Goal: Task Accomplishment & Management: Use online tool/utility

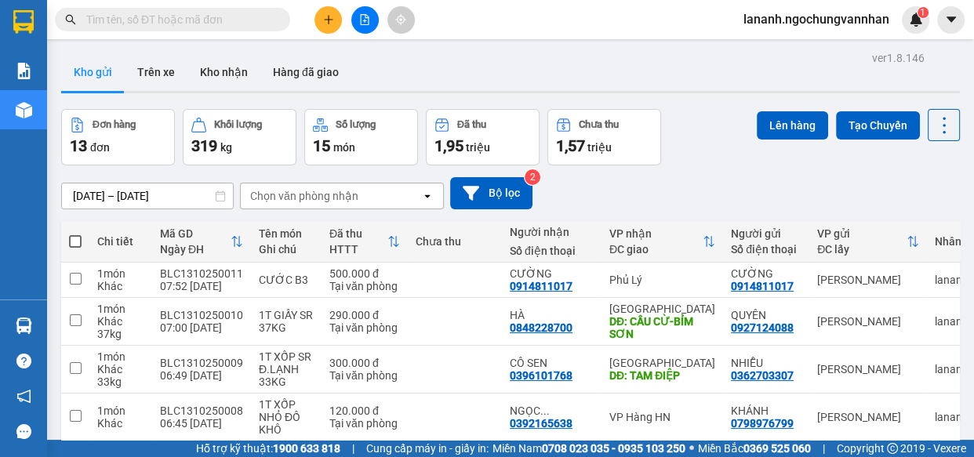
scroll to position [356, 0]
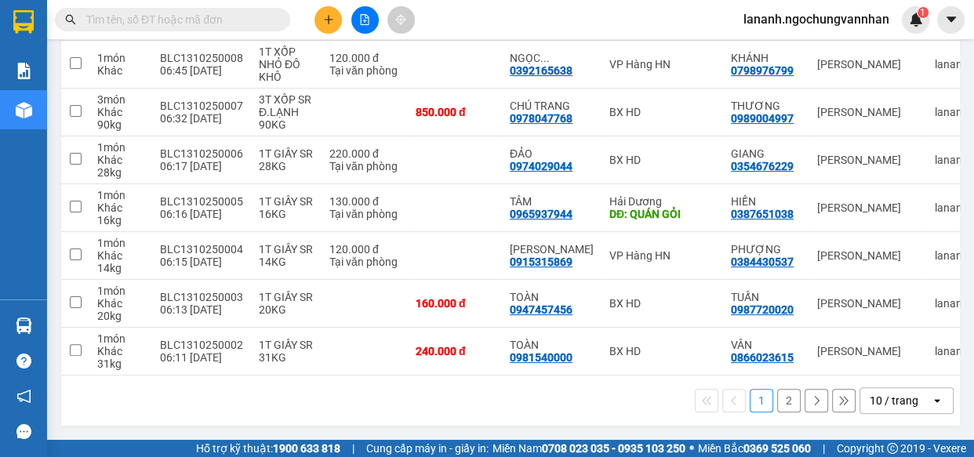
drag, startPoint x: 906, startPoint y: 404, endPoint x: 898, endPoint y: 405, distance: 8.7
click at [906, 405] on div "10 / trang" at bounding box center [896, 400] width 71 height 25
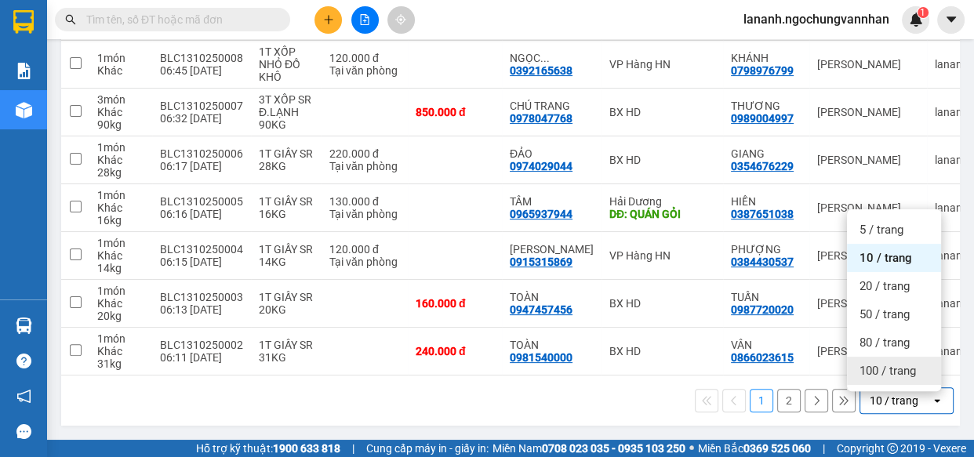
drag, startPoint x: 870, startPoint y: 377, endPoint x: 844, endPoint y: 379, distance: 26.0
click at [868, 377] on div "100 / trang" at bounding box center [894, 371] width 94 height 28
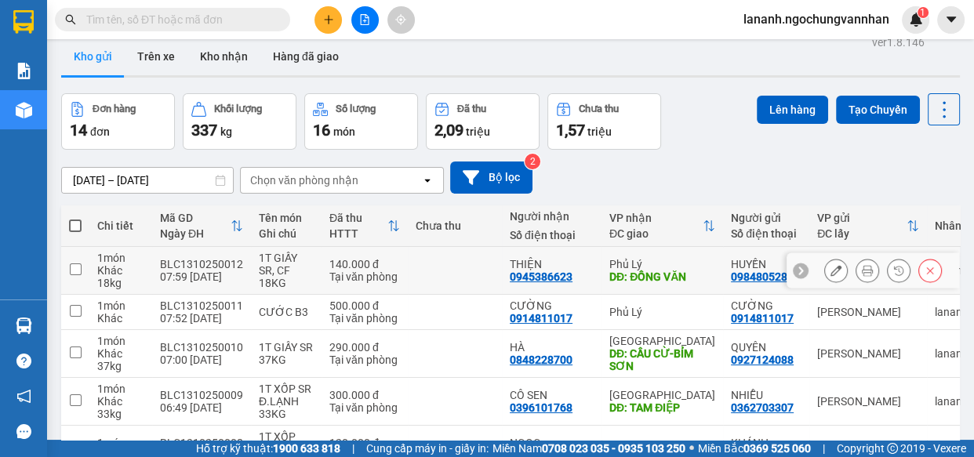
scroll to position [0, 0]
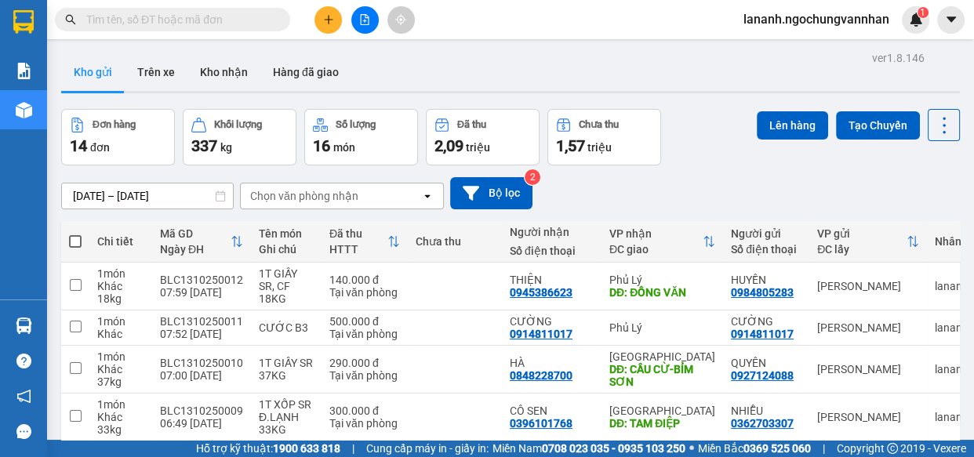
click at [71, 237] on span at bounding box center [75, 241] width 13 height 13
click at [75, 234] on input "checkbox" at bounding box center [75, 234] width 0 height 0
checkbox input "true"
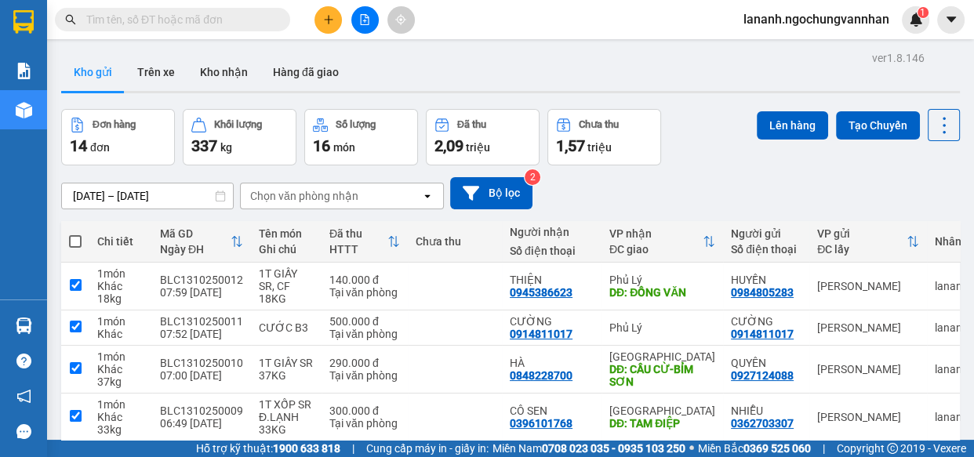
checkbox input "true"
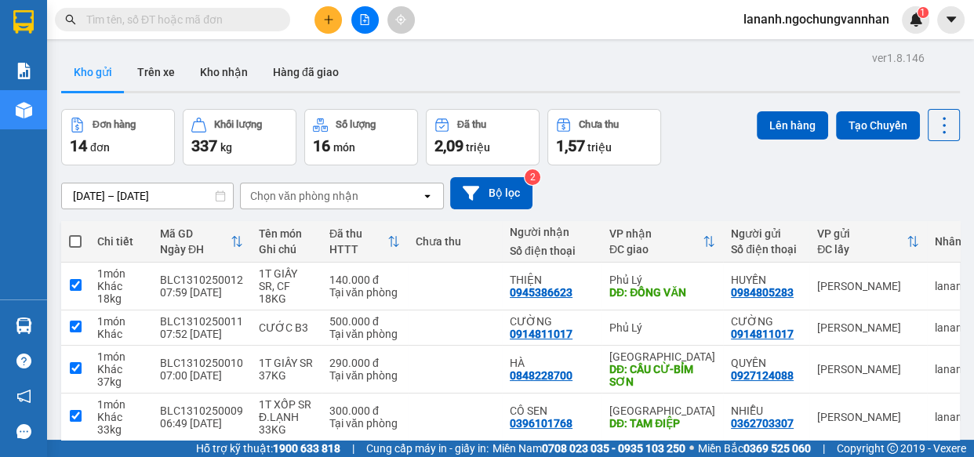
checkbox input "true"
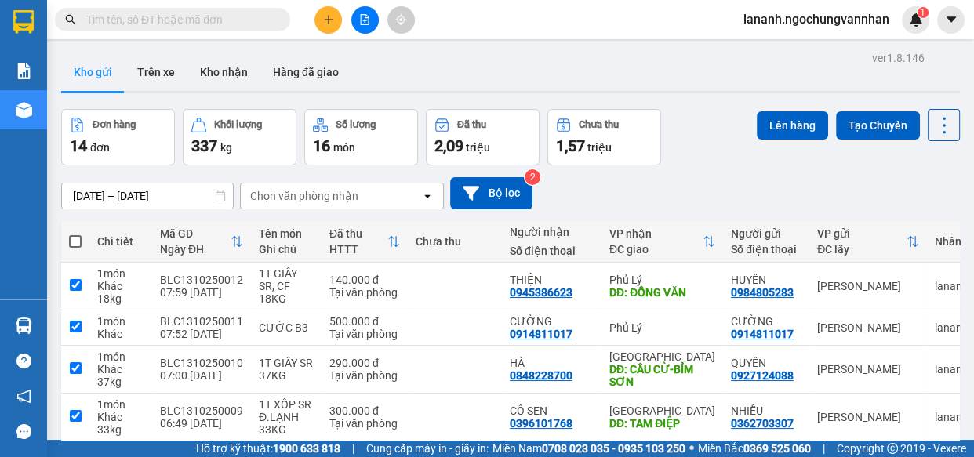
checkbox input "true"
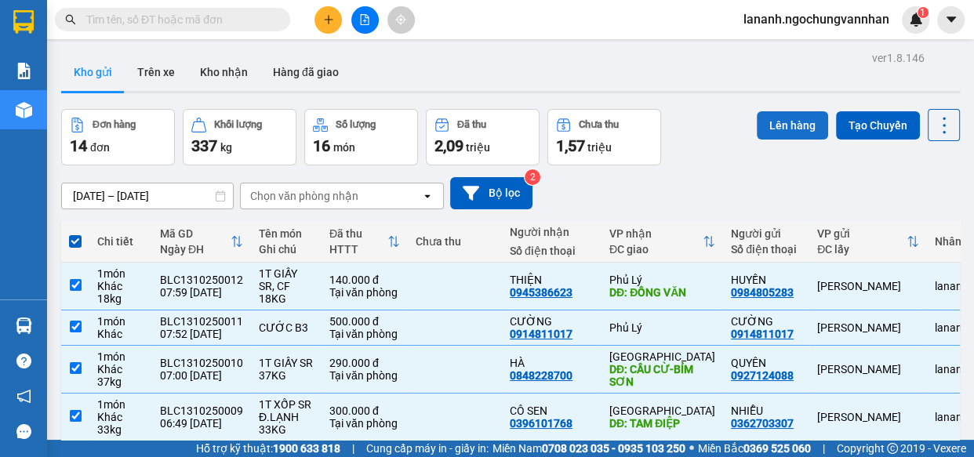
click at [771, 116] on button "Lên hàng" at bounding box center [792, 125] width 71 height 28
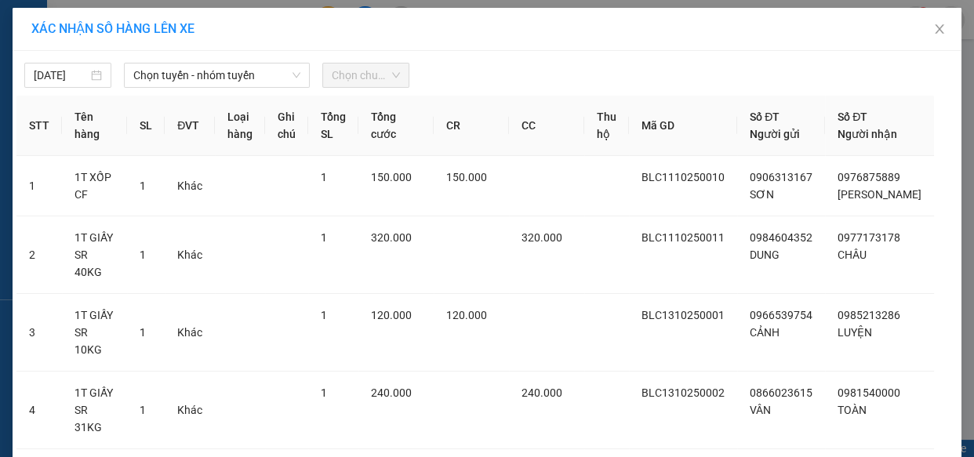
click at [162, 82] on span "Chọn tuyến - nhóm tuyến" at bounding box center [216, 76] width 167 height 24
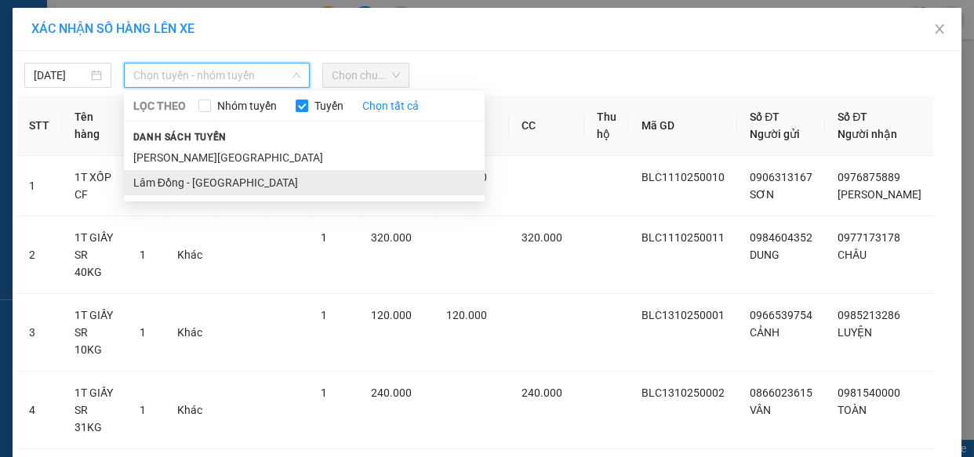
click at [191, 186] on li "Lâm Đồng - [GEOGRAPHIC_DATA]" at bounding box center [304, 182] width 361 height 25
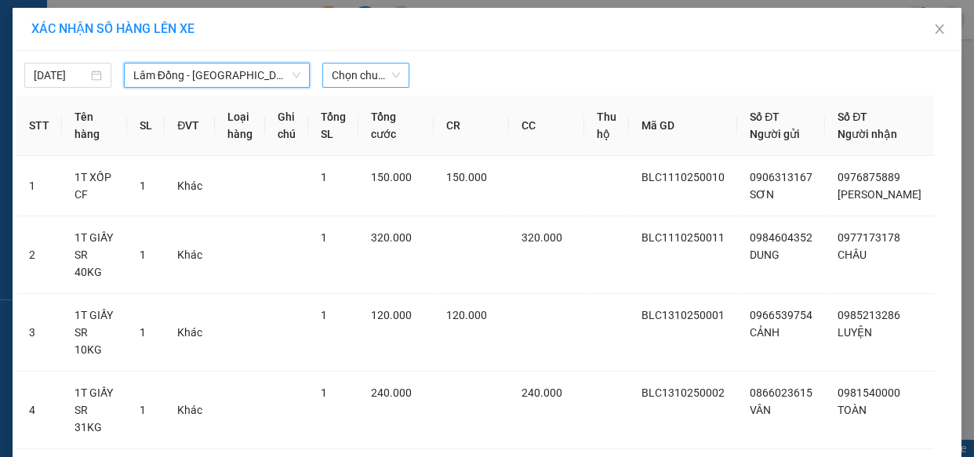
click at [352, 78] on span "Chọn chuyến" at bounding box center [366, 76] width 68 height 24
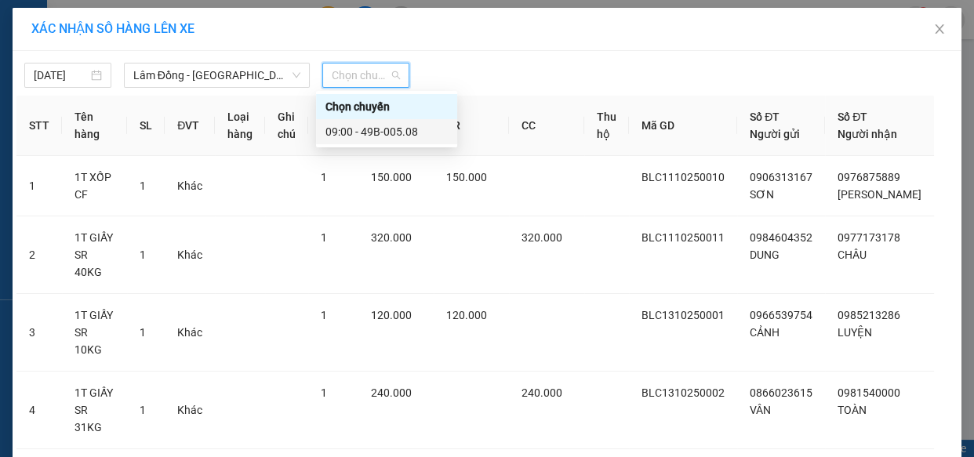
click at [374, 132] on div "09:00 - 49B-005.08" at bounding box center [387, 131] width 122 height 17
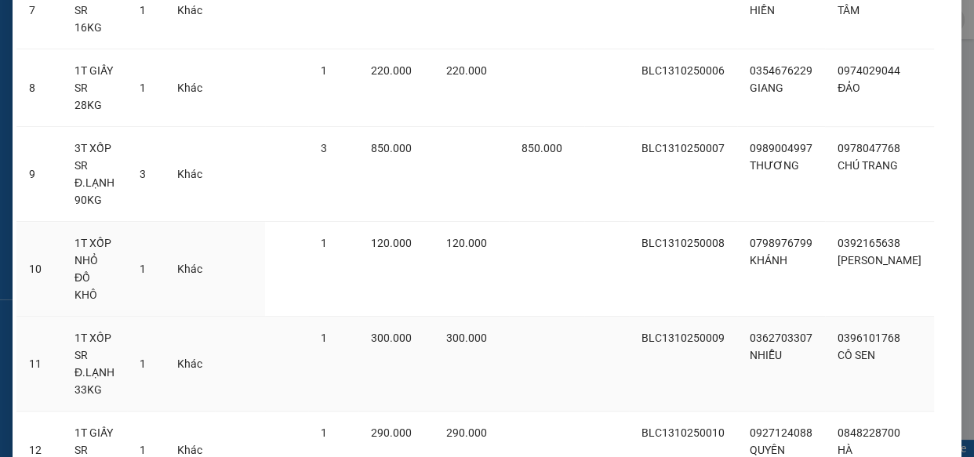
scroll to position [749, 0]
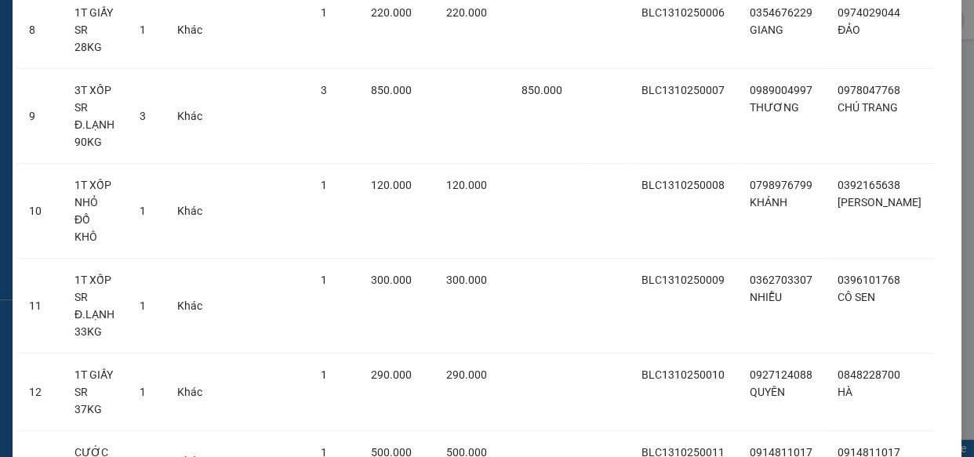
drag, startPoint x: 545, startPoint y: 416, endPoint x: 364, endPoint y: 390, distance: 183.1
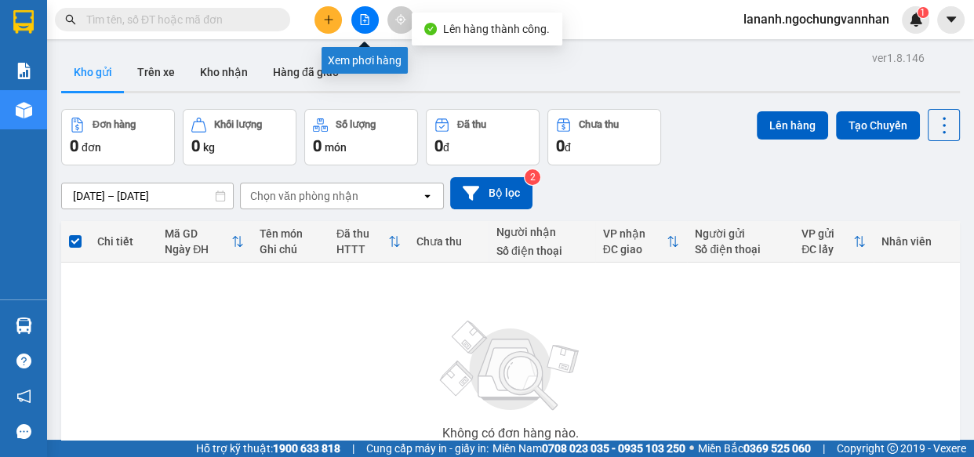
click at [365, 13] on button at bounding box center [364, 19] width 27 height 27
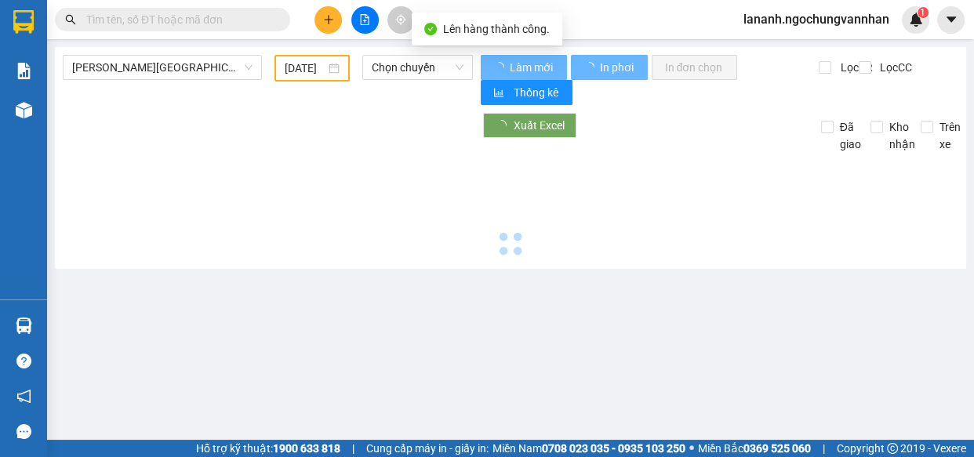
type input "[DATE]"
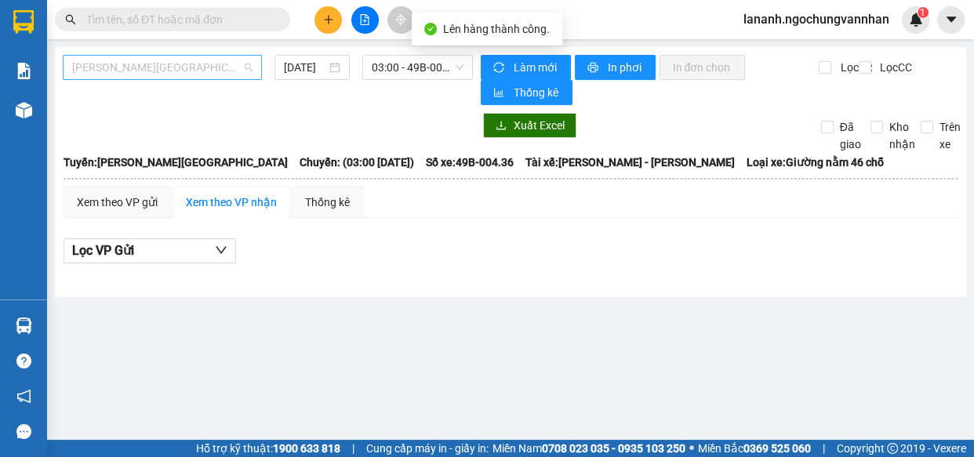
click at [118, 73] on span "[PERSON_NAME][GEOGRAPHIC_DATA]" at bounding box center [162, 68] width 180 height 24
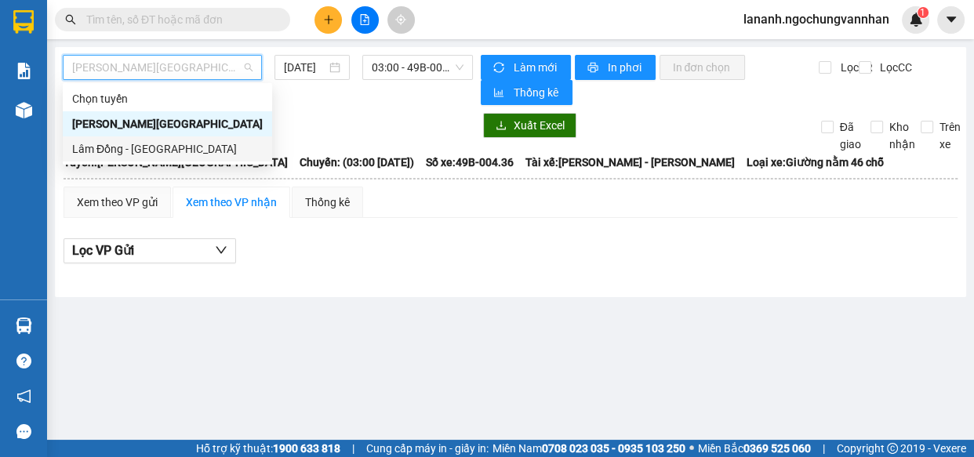
click at [118, 144] on div "Lâm Đồng - [GEOGRAPHIC_DATA]" at bounding box center [167, 148] width 191 height 17
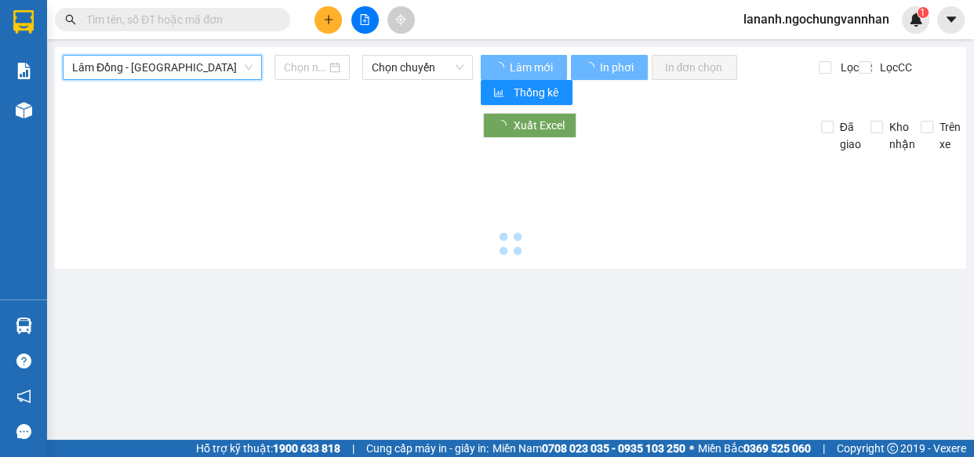
type input "[DATE]"
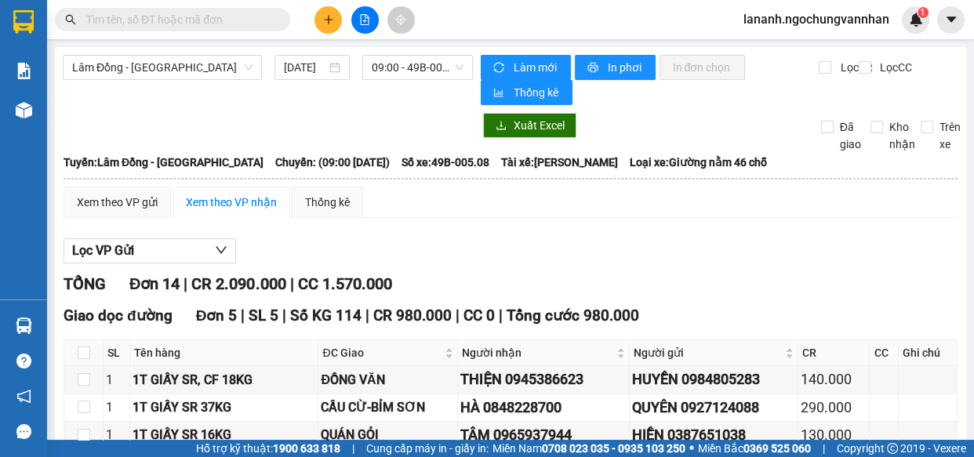
click at [570, 250] on div "Lọc VP Gửi" at bounding box center [511, 252] width 894 height 26
click at [577, 243] on div "Lọc VP Gửi" at bounding box center [511, 252] width 894 height 26
click at [577, 253] on div "Lọc VP Gửi" at bounding box center [511, 252] width 894 height 26
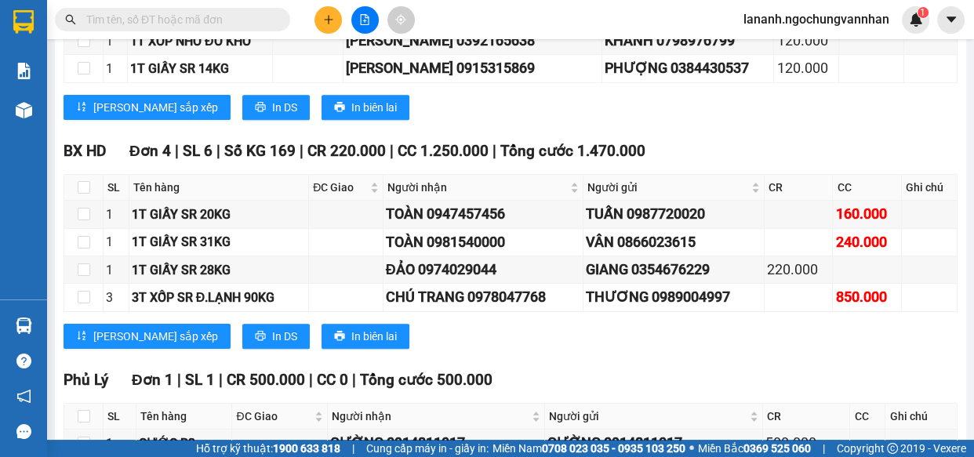
scroll to position [748, 0]
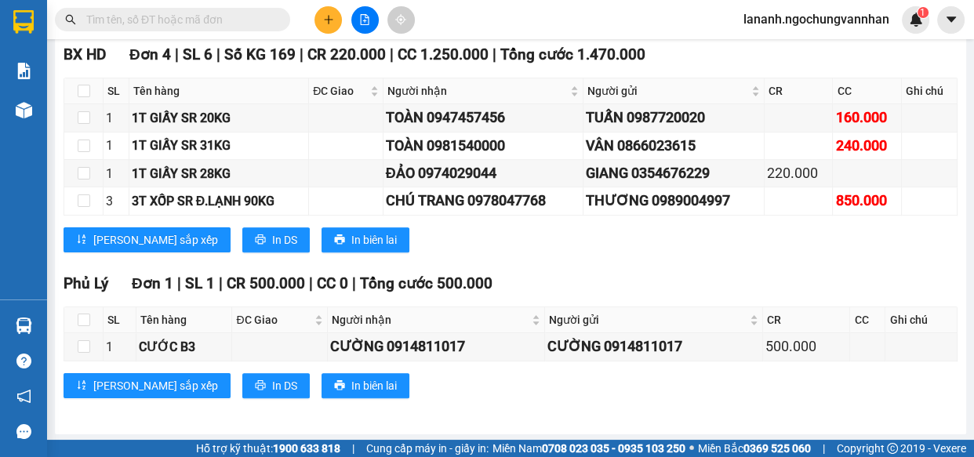
drag, startPoint x: 533, startPoint y: 239, endPoint x: 243, endPoint y: 399, distance: 330.4
click at [532, 241] on div "[PERSON_NAME] sắp xếp In DS In biên lai" at bounding box center [511, 240] width 894 height 25
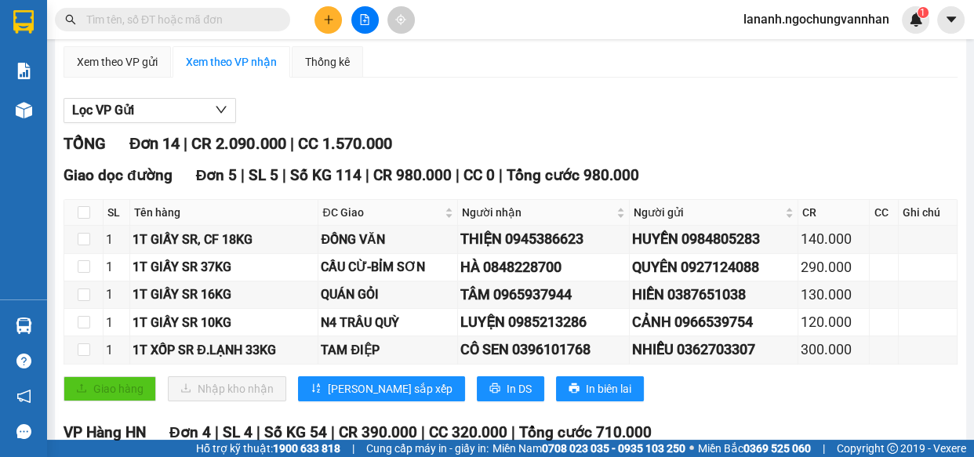
scroll to position [0, 0]
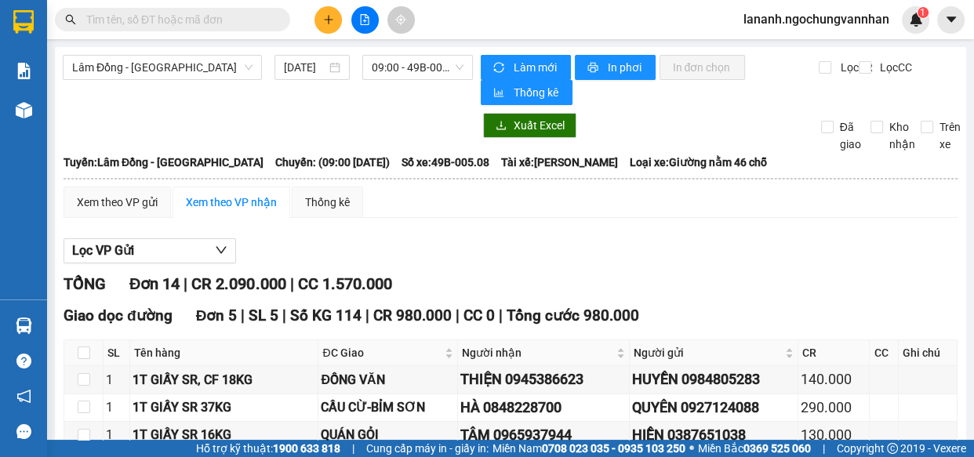
click at [547, 251] on div "Lọc VP Gửi" at bounding box center [511, 252] width 894 height 26
click at [613, 68] on span "In phơi" at bounding box center [625, 67] width 36 height 17
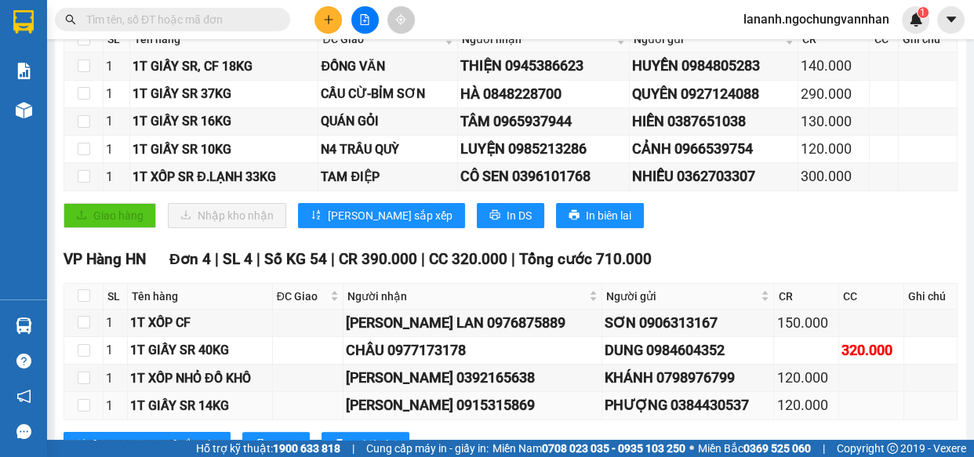
scroll to position [428, 0]
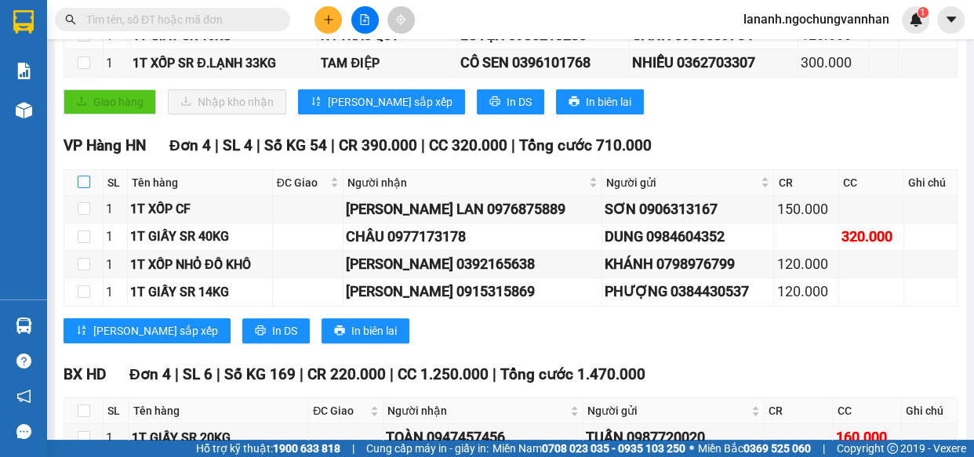
click at [83, 180] on input "checkbox" at bounding box center [84, 182] width 13 height 13
checkbox input "true"
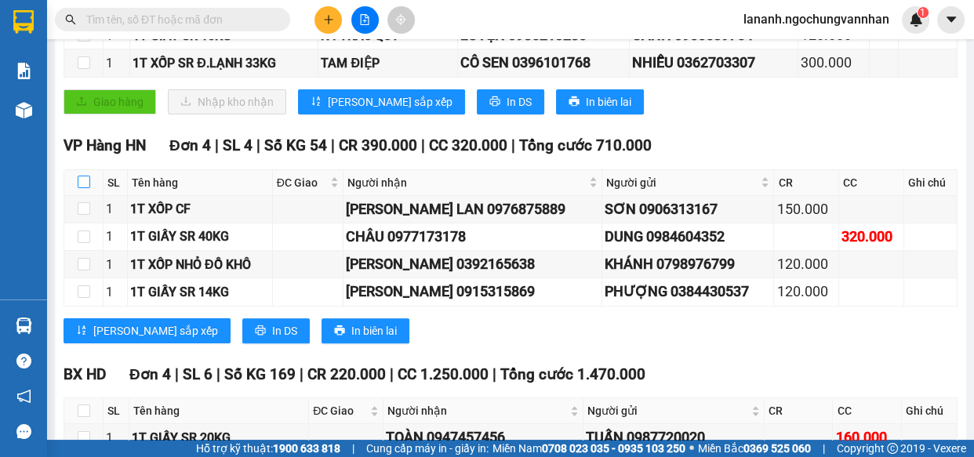
checkbox input "true"
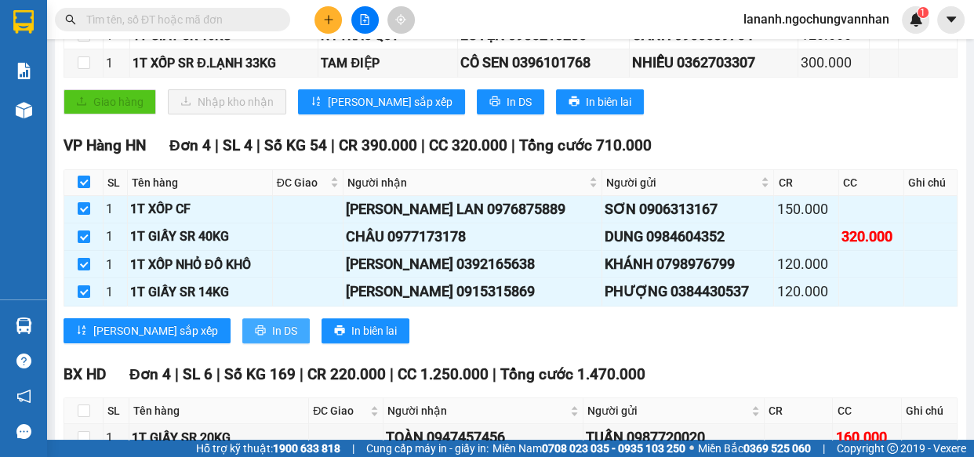
click at [272, 330] on span "In DS" at bounding box center [284, 330] width 25 height 17
click at [581, 344] on div "VP Hàng HN Đơn 4 | SL 4 | Số KG 54 | CR 390.000 | CC 320.000 | Tổng cước 710.00…" at bounding box center [511, 244] width 894 height 221
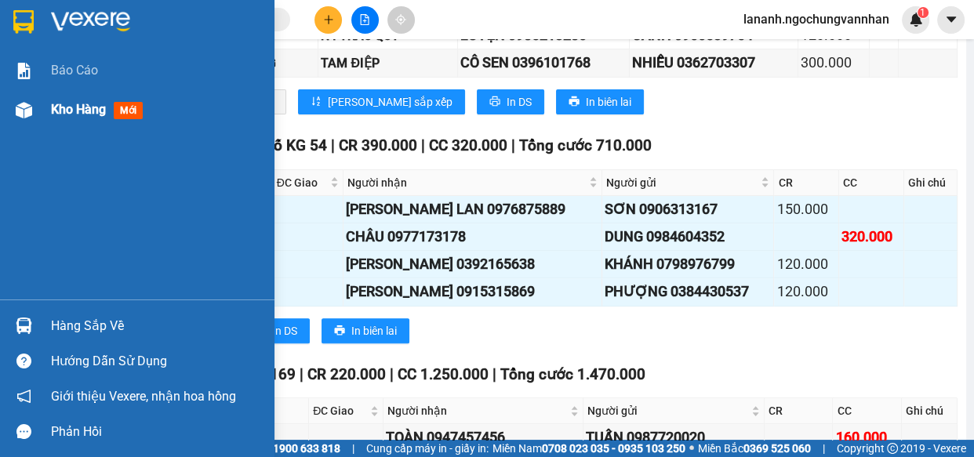
click at [37, 118] on div at bounding box center [23, 109] width 27 height 27
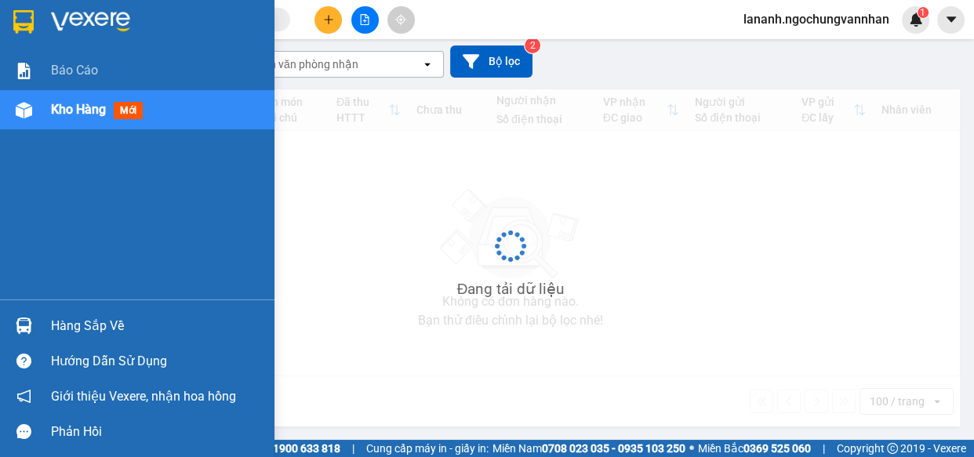
scroll to position [133, 0]
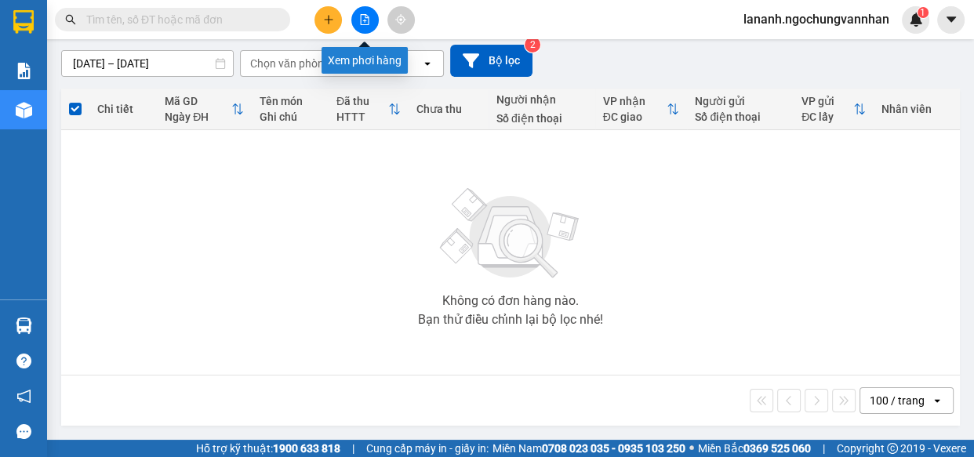
click at [366, 24] on icon "file-add" at bounding box center [365, 19] width 9 height 11
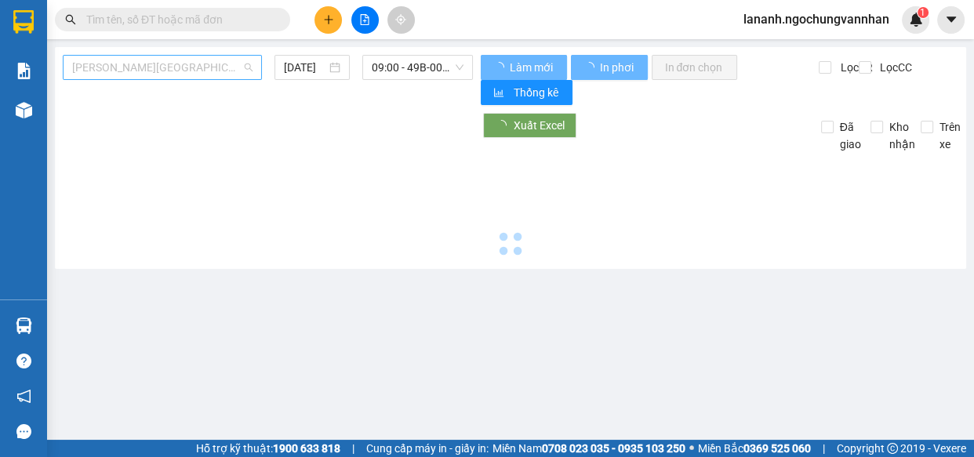
drag, startPoint x: 135, startPoint y: 68, endPoint x: 134, endPoint y: 78, distance: 9.4
click at [135, 71] on span "[PERSON_NAME][GEOGRAPHIC_DATA]" at bounding box center [162, 68] width 180 height 24
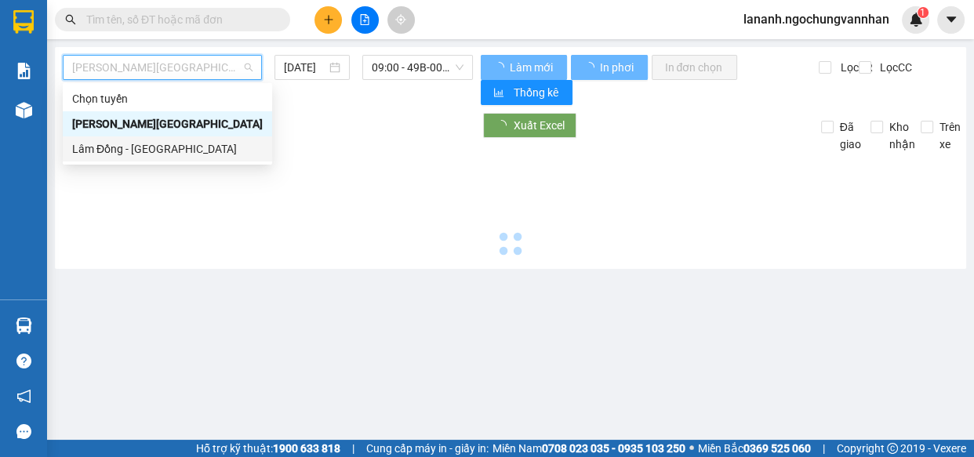
click at [140, 149] on div "Lâm Đồng - [GEOGRAPHIC_DATA]" at bounding box center [167, 148] width 191 height 17
type input "[DATE]"
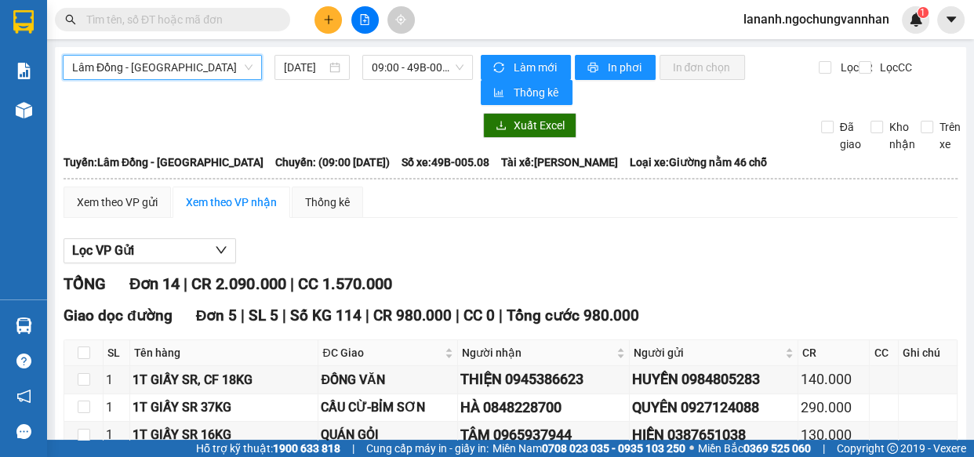
click at [645, 286] on div "TỔNG Đơn 14 | CR 2.090.000 | CC 1.570.000" at bounding box center [511, 284] width 894 height 24
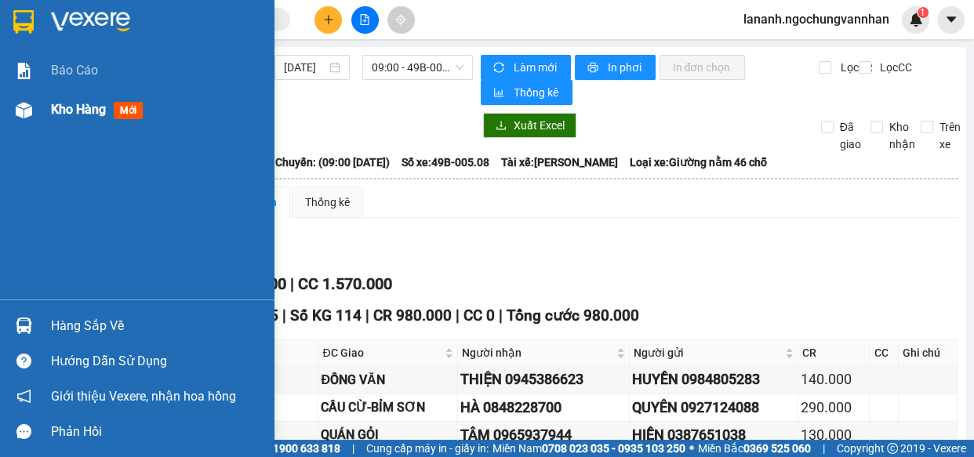
click at [42, 107] on div "Kho hàng mới" at bounding box center [137, 109] width 275 height 39
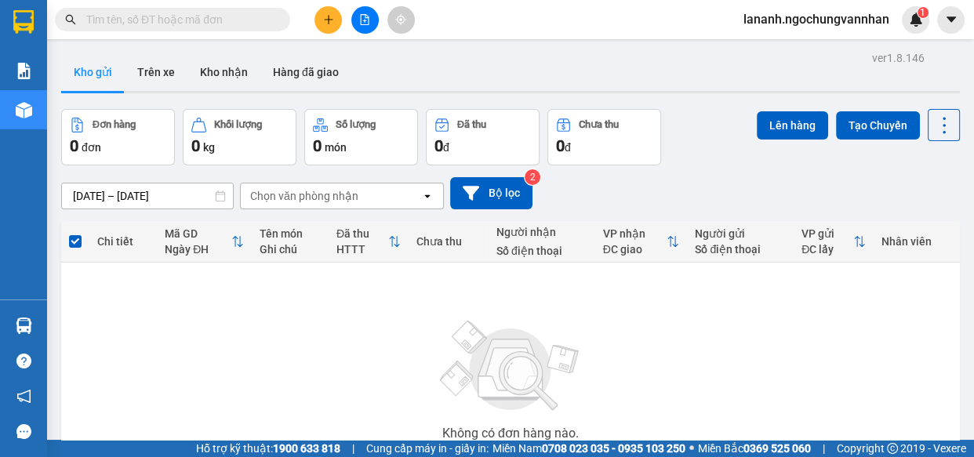
click at [646, 338] on div "Không có đơn hàng nào. Bạn thử điều chỉnh lại bộ lọc nhé!" at bounding box center [510, 385] width 883 height 235
